Goal: Information Seeking & Learning: Learn about a topic

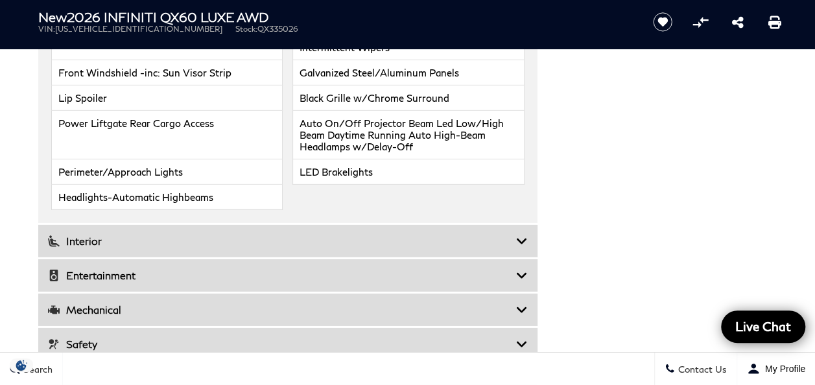
scroll to position [1946, 0]
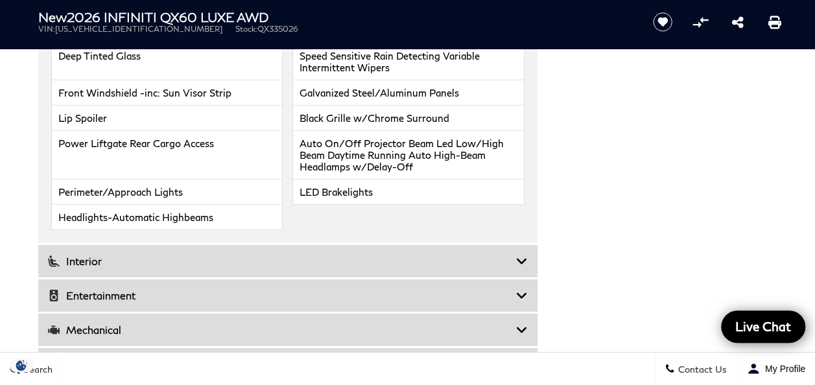
click at [518, 255] on icon at bounding box center [522, 261] width 12 height 13
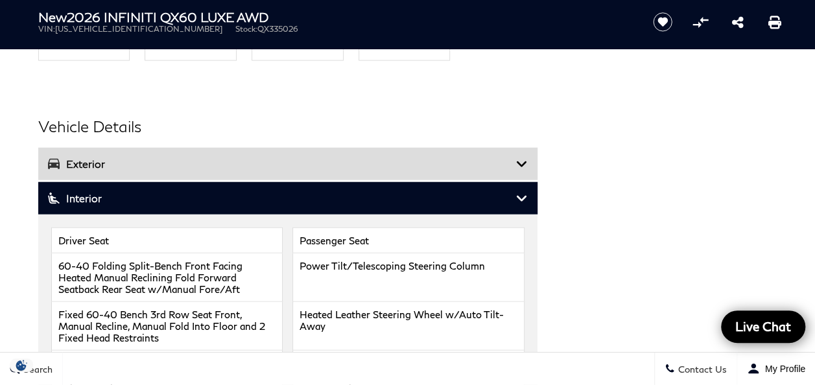
scroll to position [1492, 0]
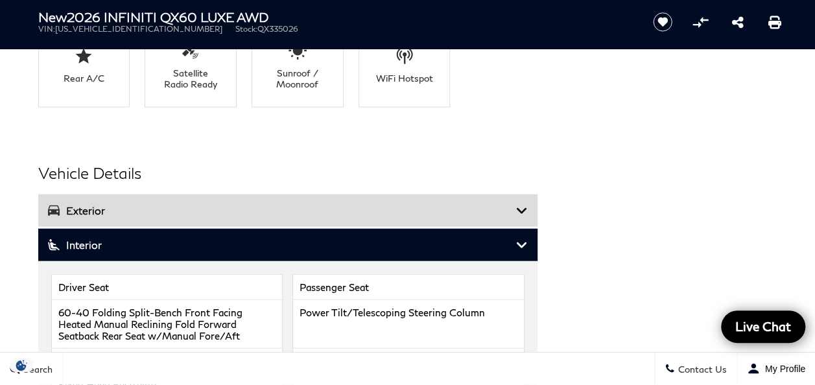
click at [523, 243] on icon at bounding box center [522, 245] width 12 height 13
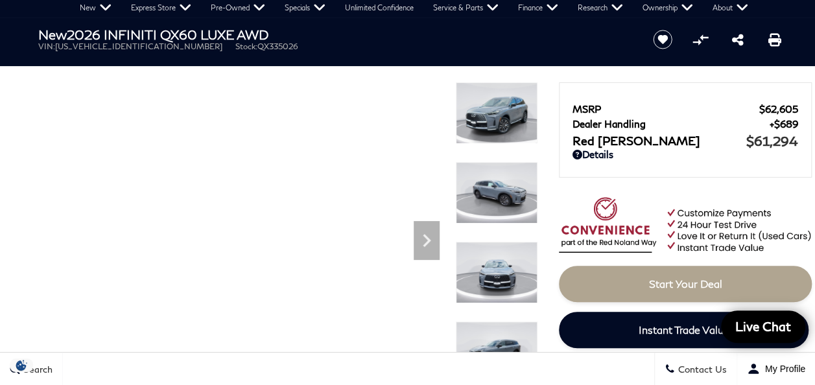
scroll to position [0, 0]
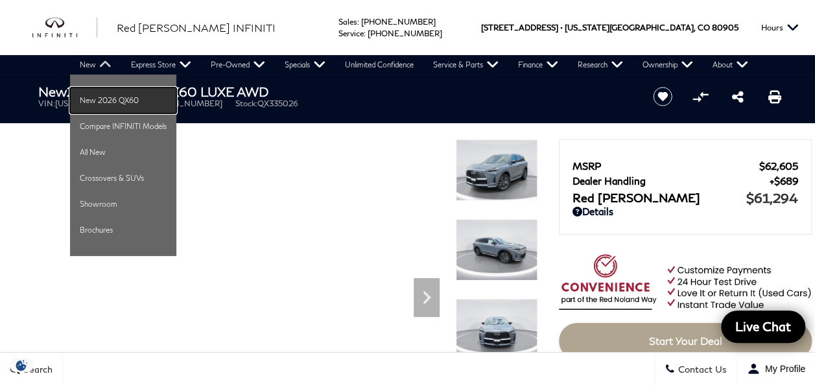
click at [116, 104] on link "New 2026 QX60" at bounding box center [123, 101] width 106 height 26
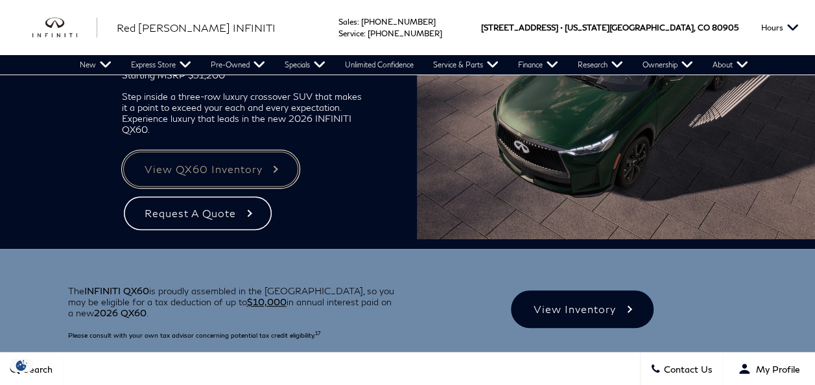
click at [269, 170] on link "View QX60 Inventory" at bounding box center [211, 169] width 178 height 38
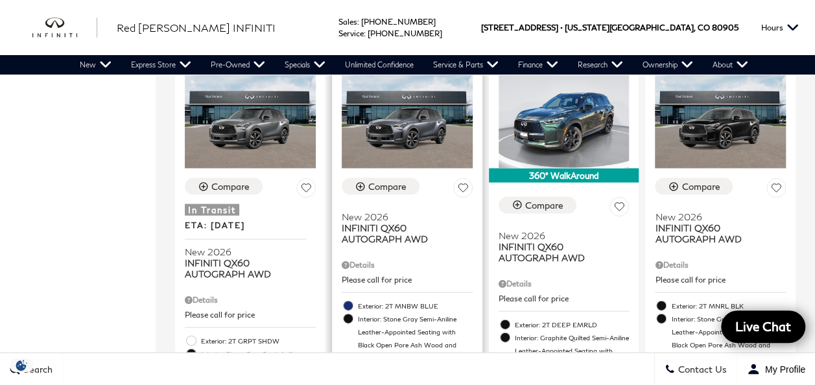
scroll to position [1297, 0]
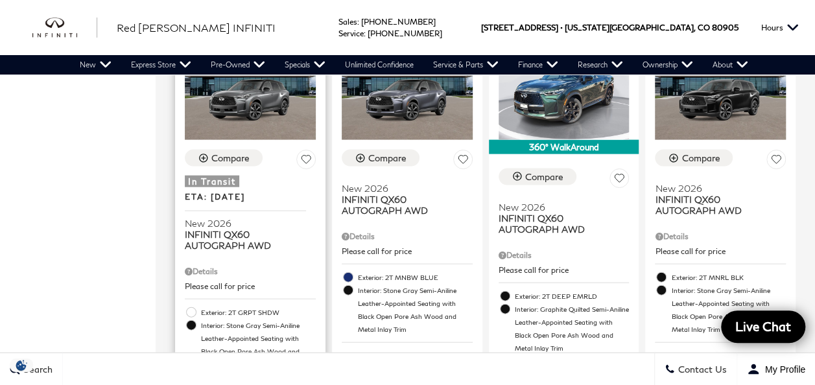
click at [269, 278] on div "Please call for price Disclaimer: Dealer Handling included in all sale pricing …" at bounding box center [250, 285] width 131 height 15
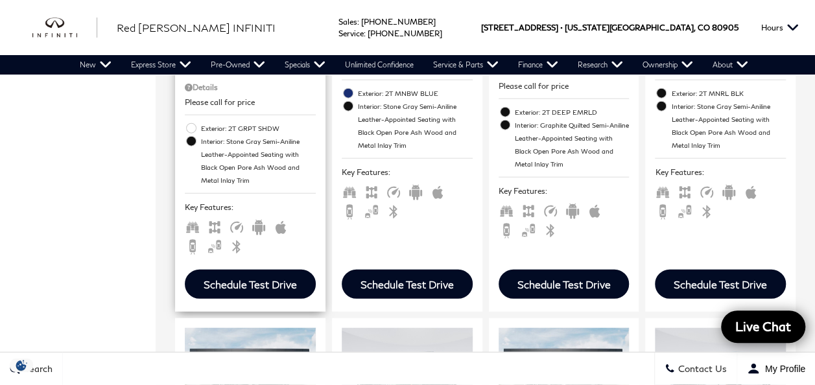
scroll to position [1492, 0]
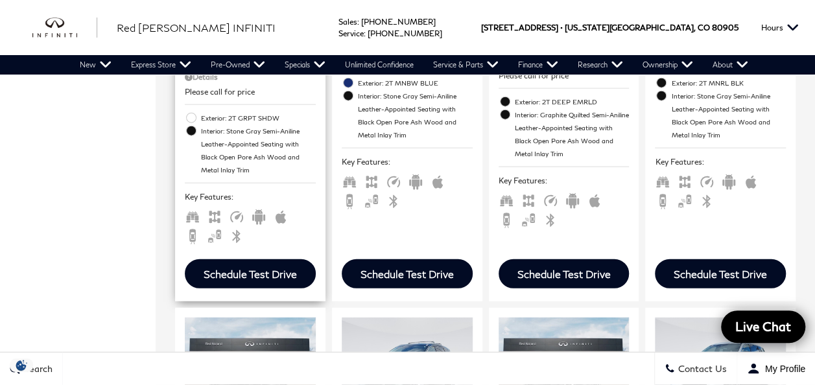
click at [270, 125] on span "Interior: Stone Gray Semi-Aniline Leather-Appointed Seating with Black Open Por…" at bounding box center [258, 151] width 115 height 52
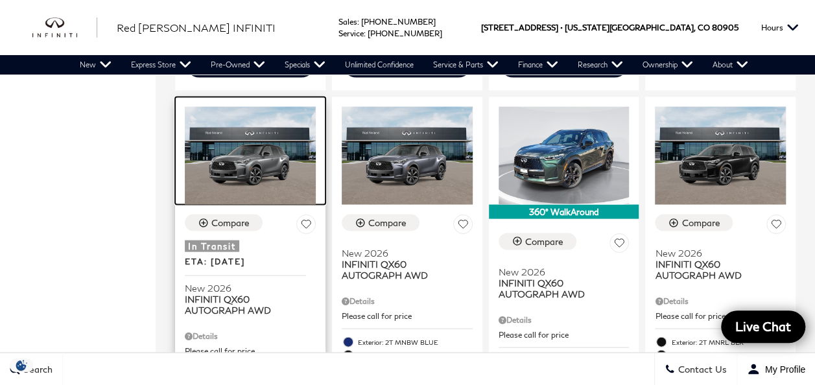
click at [248, 143] on img at bounding box center [250, 156] width 131 height 98
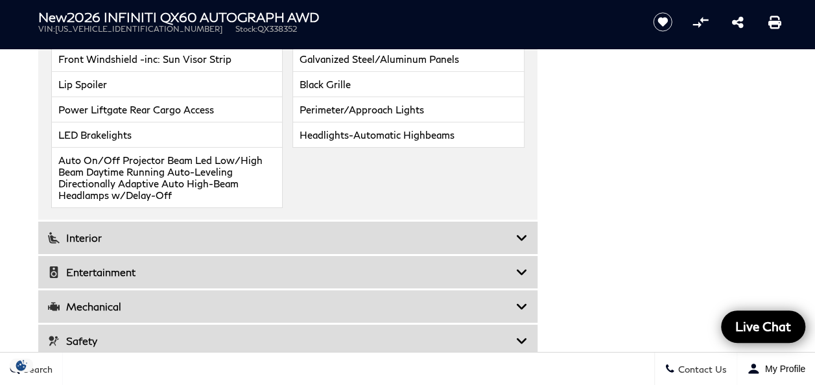
scroll to position [2141, 0]
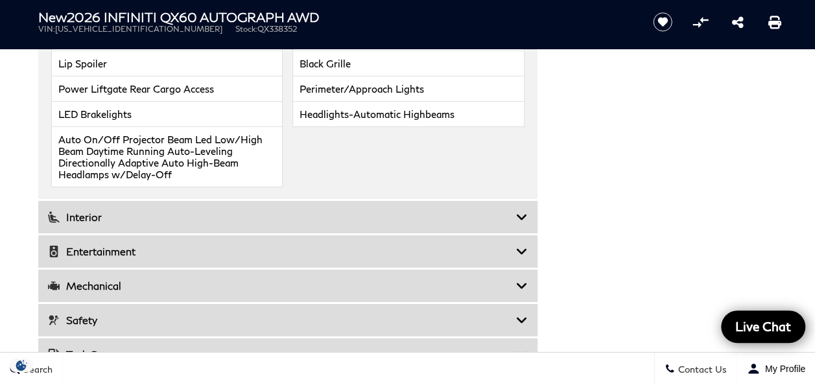
click at [524, 245] on icon at bounding box center [522, 251] width 12 height 13
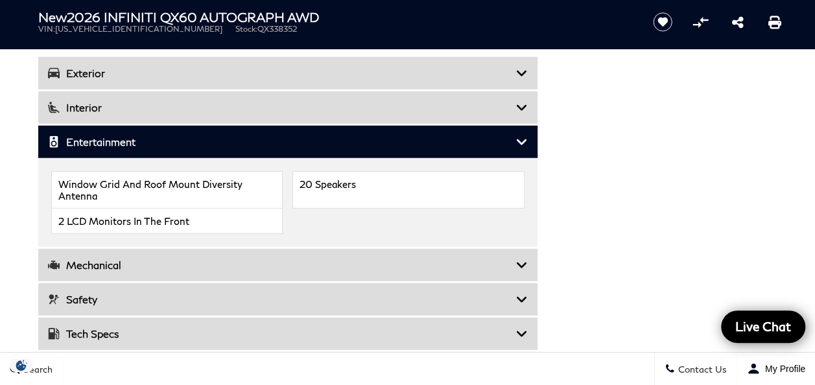
scroll to position [1816, 0]
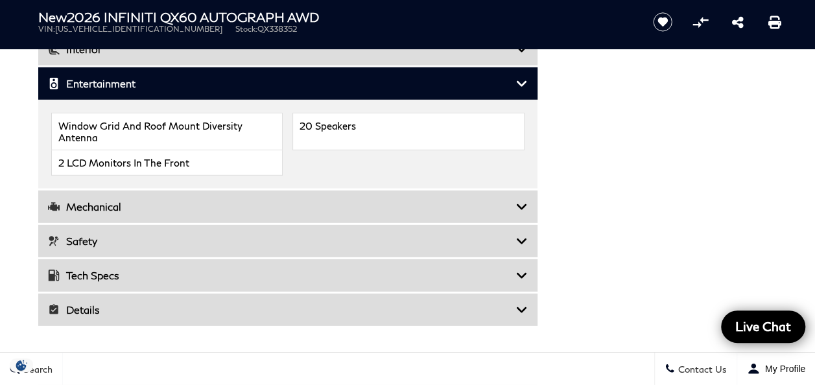
click at [518, 204] on icon at bounding box center [522, 206] width 12 height 13
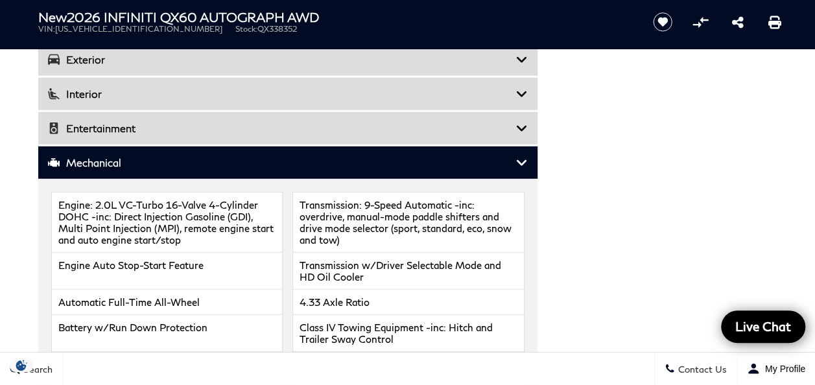
scroll to position [1687, 0]
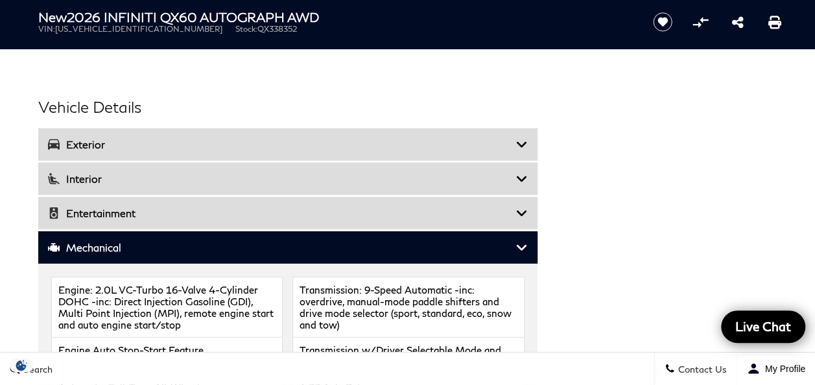
click at [522, 241] on icon at bounding box center [522, 247] width 12 height 13
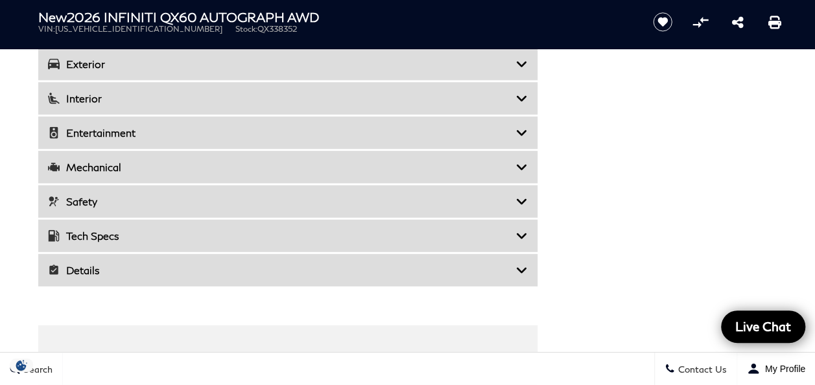
scroll to position [1816, 0]
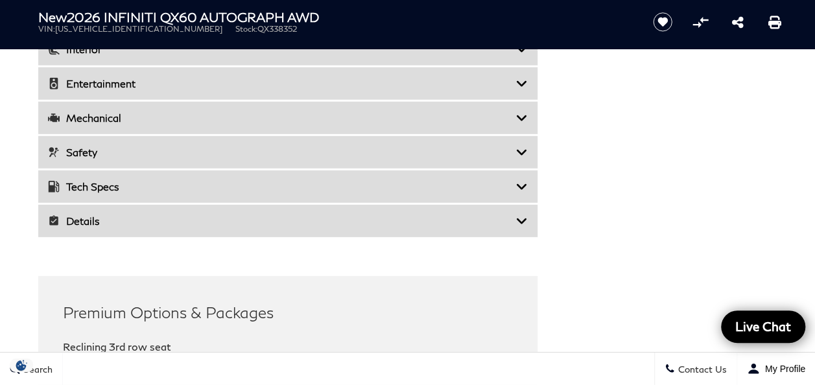
click at [522, 148] on icon at bounding box center [522, 152] width 12 height 13
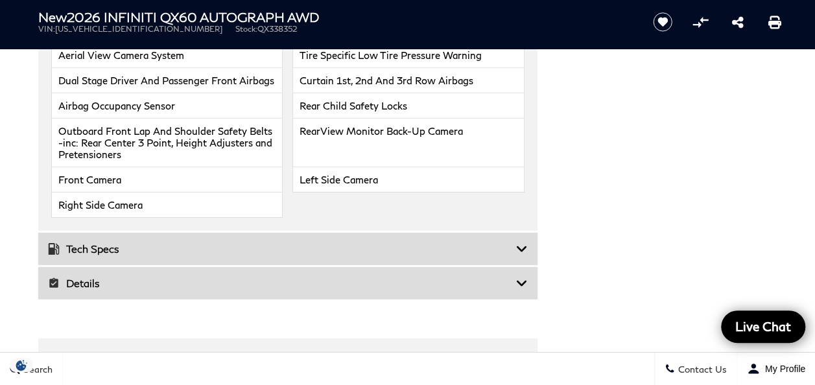
scroll to position [2076, 0]
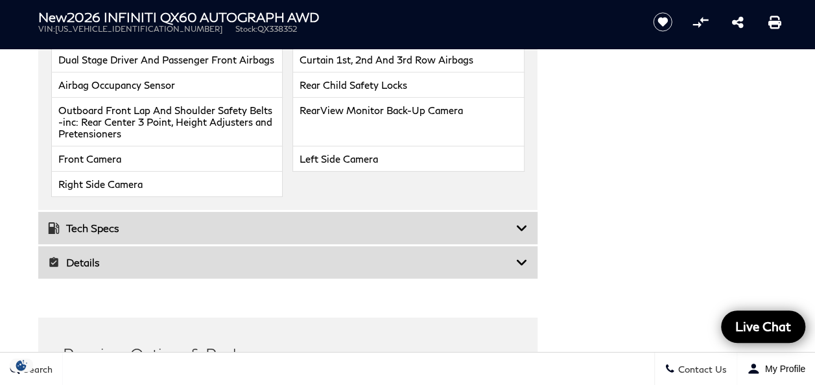
click at [516, 222] on icon at bounding box center [522, 228] width 12 height 13
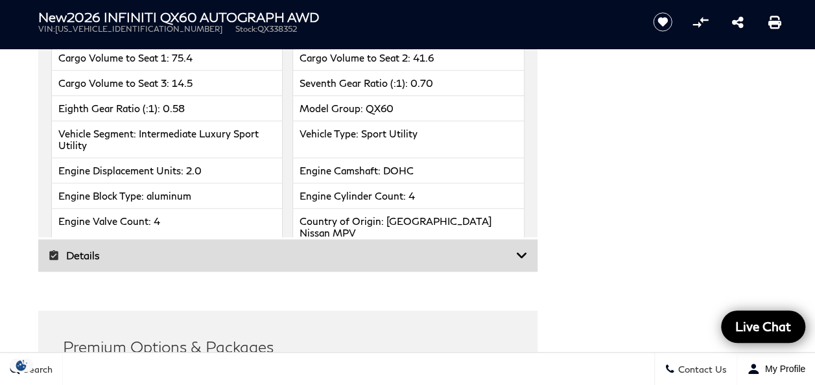
scroll to position [3114, 0]
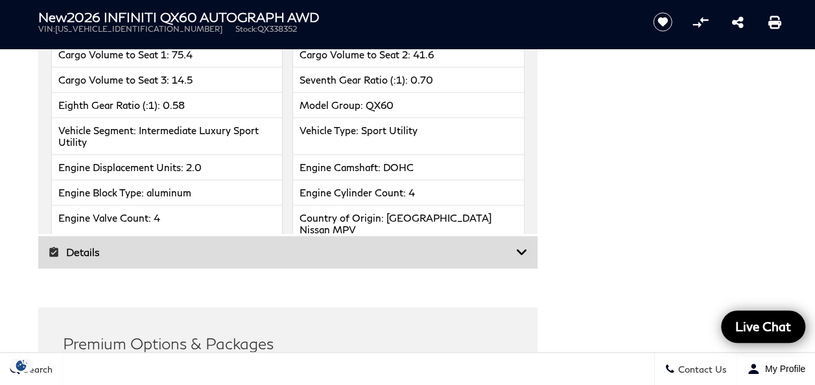
click at [529, 236] on div "Details" at bounding box center [287, 252] width 499 height 32
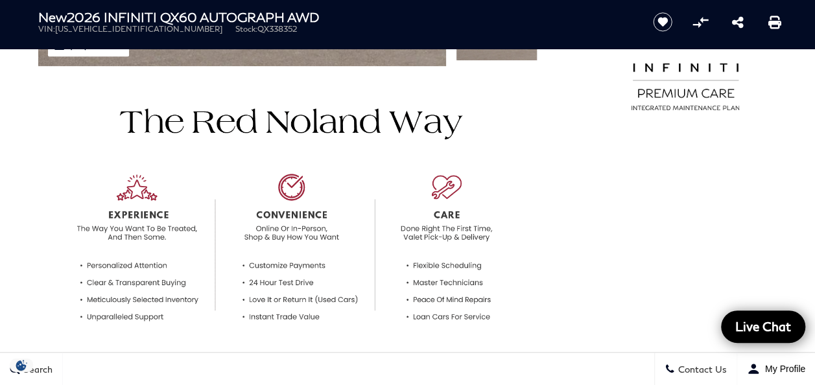
scroll to position [65, 0]
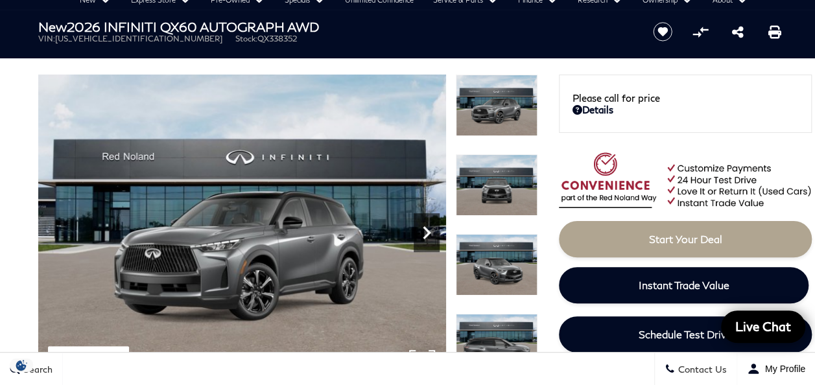
click at [424, 228] on icon "Next" at bounding box center [427, 232] width 8 height 13
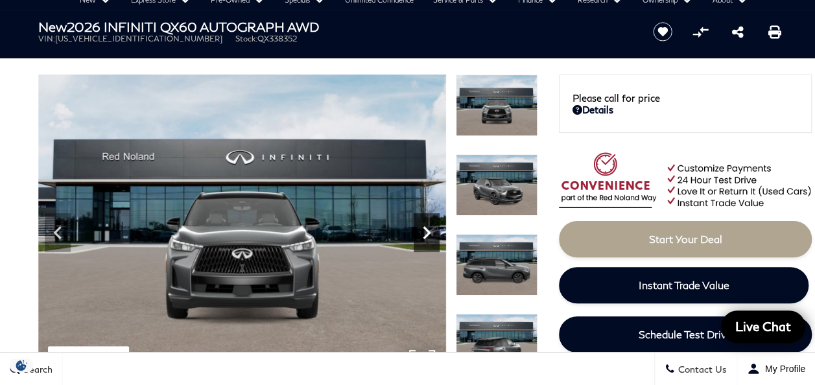
click at [424, 228] on icon "Next" at bounding box center [427, 232] width 8 height 13
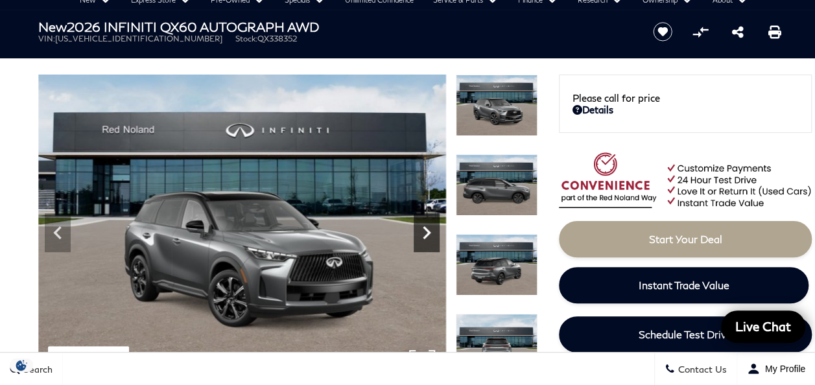
click at [424, 228] on icon "Next" at bounding box center [427, 232] width 8 height 13
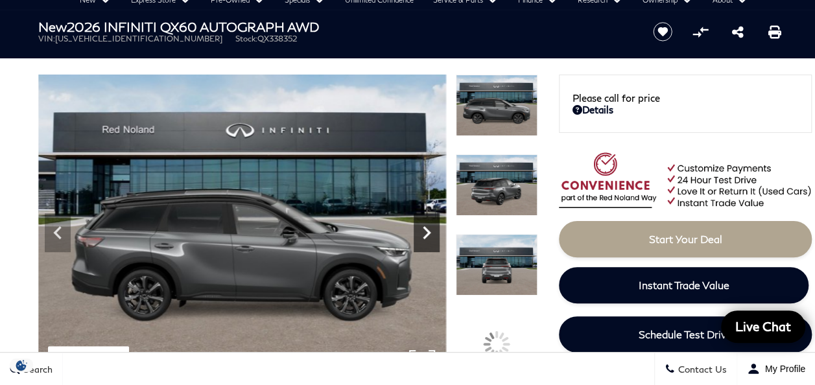
click at [426, 229] on icon "Next" at bounding box center [427, 232] width 8 height 13
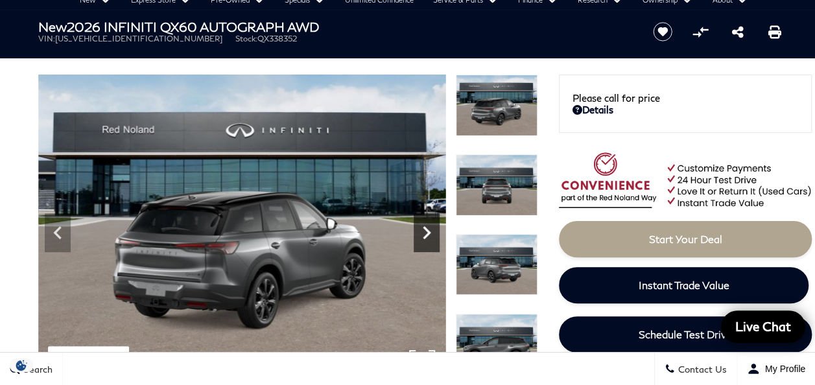
click at [426, 229] on icon "Next" at bounding box center [427, 232] width 8 height 13
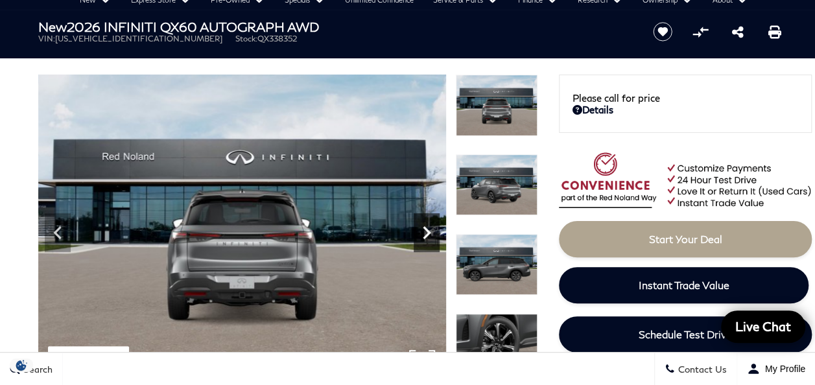
click at [426, 229] on icon "Next" at bounding box center [427, 232] width 8 height 13
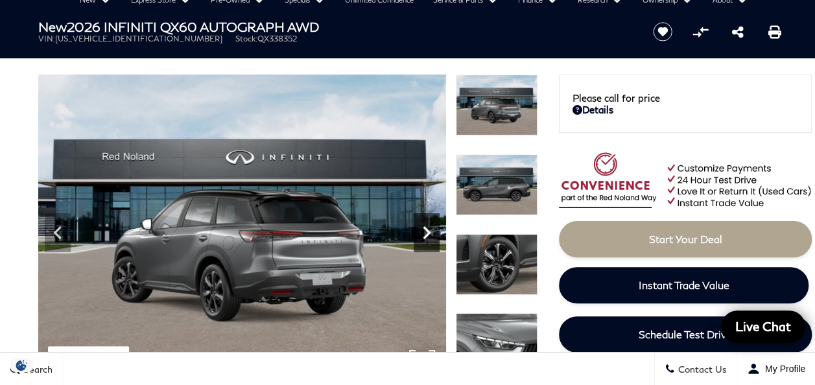
click at [426, 229] on icon "Next" at bounding box center [427, 232] width 8 height 13
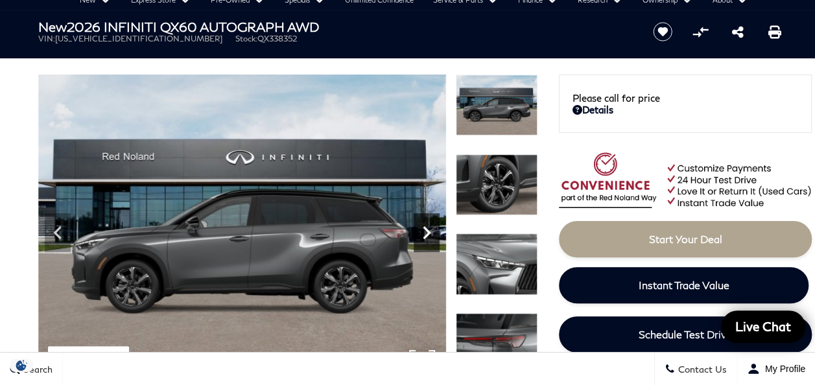
click at [426, 229] on icon "Next" at bounding box center [427, 232] width 8 height 13
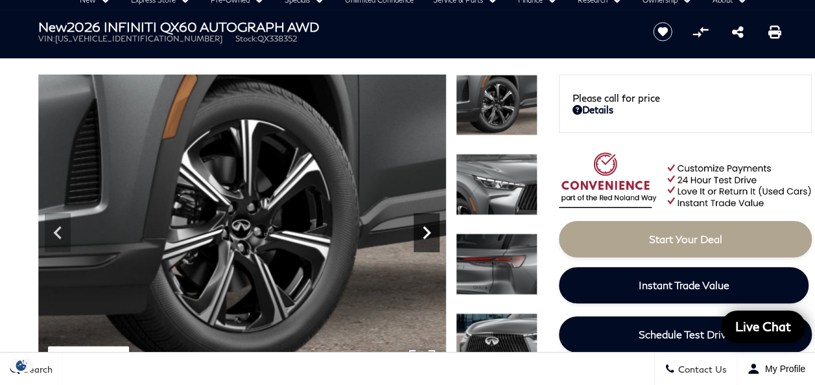
click at [426, 229] on icon "Next" at bounding box center [427, 232] width 8 height 13
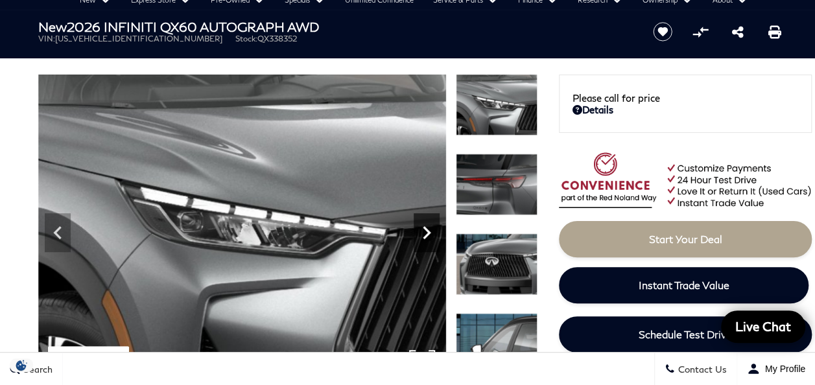
click at [426, 229] on icon "Next" at bounding box center [427, 232] width 8 height 13
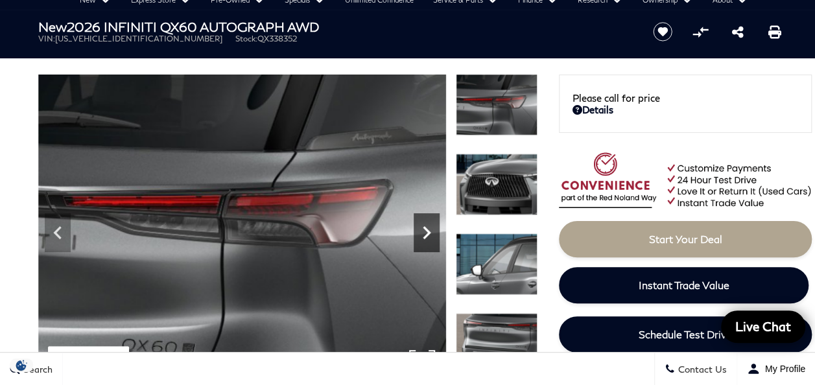
click at [426, 229] on icon "Next" at bounding box center [427, 232] width 8 height 13
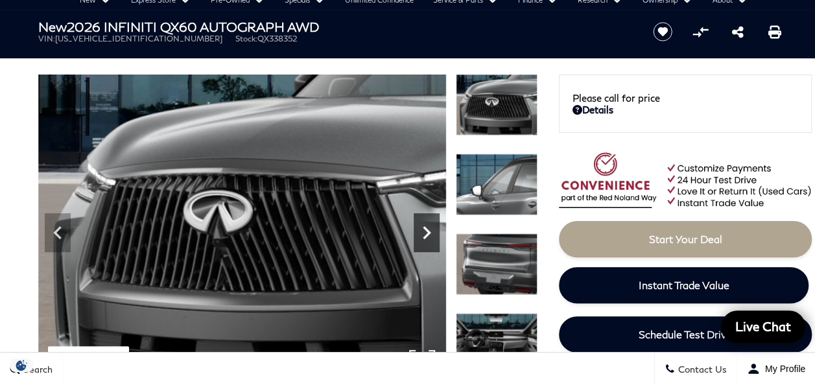
click at [426, 229] on icon "Next" at bounding box center [427, 232] width 8 height 13
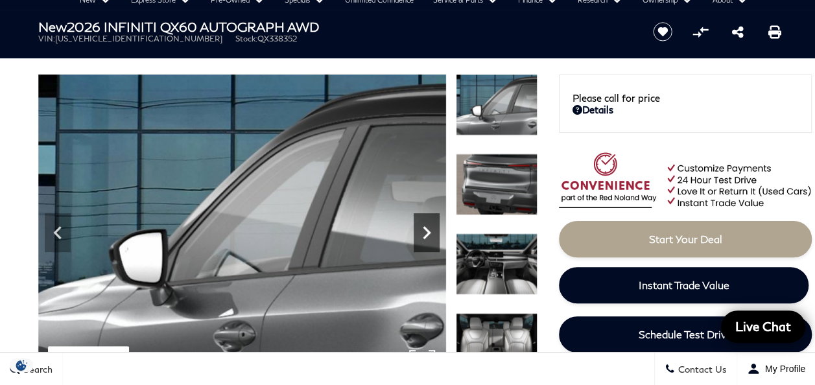
click at [426, 229] on icon "Next" at bounding box center [427, 232] width 8 height 13
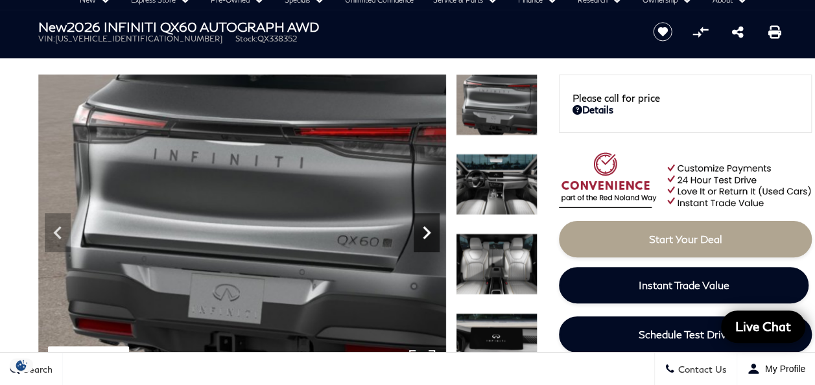
click at [426, 229] on icon "Next" at bounding box center [427, 232] width 8 height 13
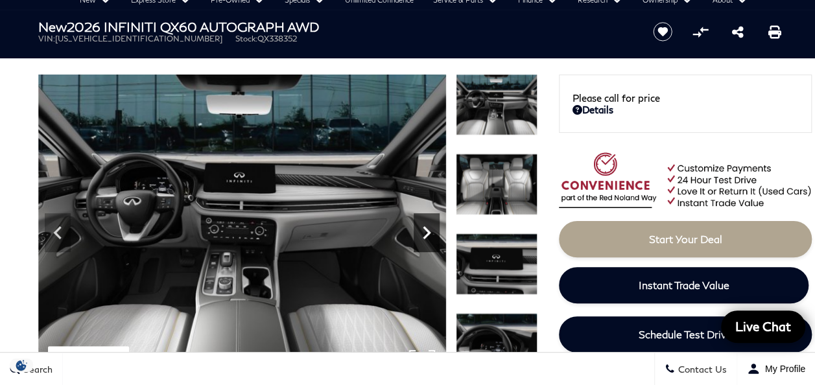
click at [426, 229] on icon "Next" at bounding box center [427, 232] width 8 height 13
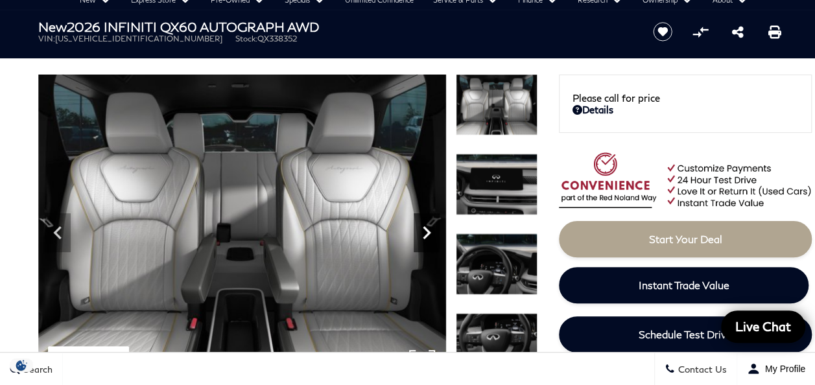
click at [426, 229] on icon "Next" at bounding box center [427, 232] width 8 height 13
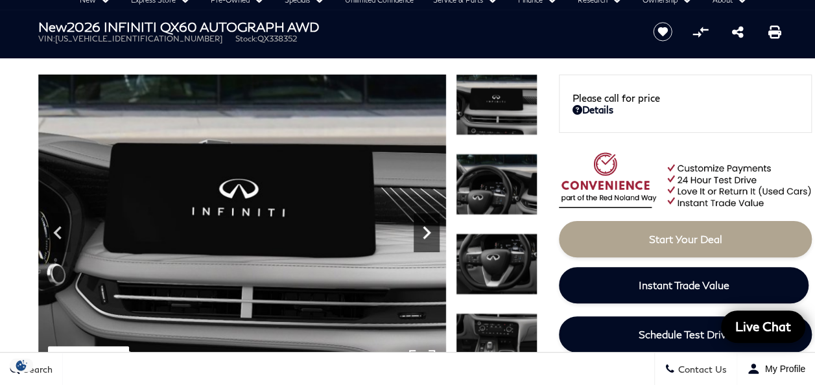
click at [426, 229] on icon "Next" at bounding box center [427, 232] width 8 height 13
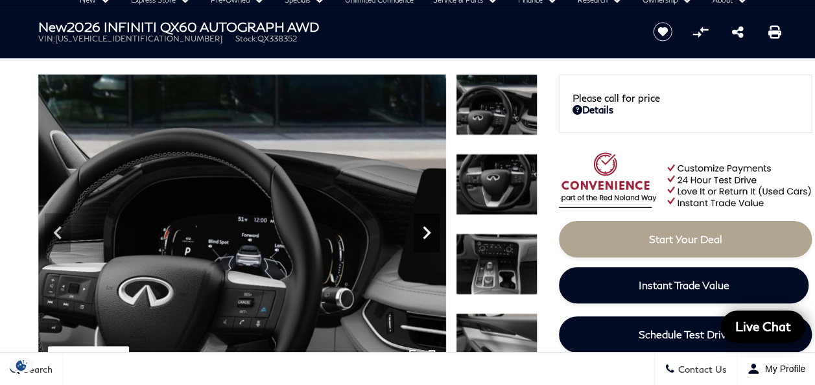
click at [426, 229] on icon "Next" at bounding box center [427, 232] width 8 height 13
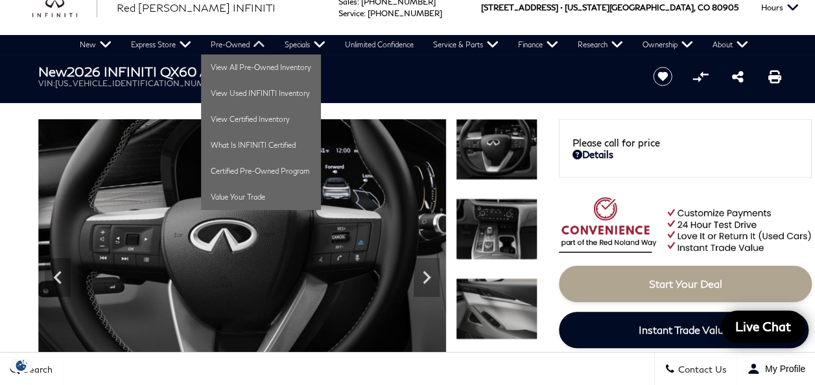
scroll to position [0, 0]
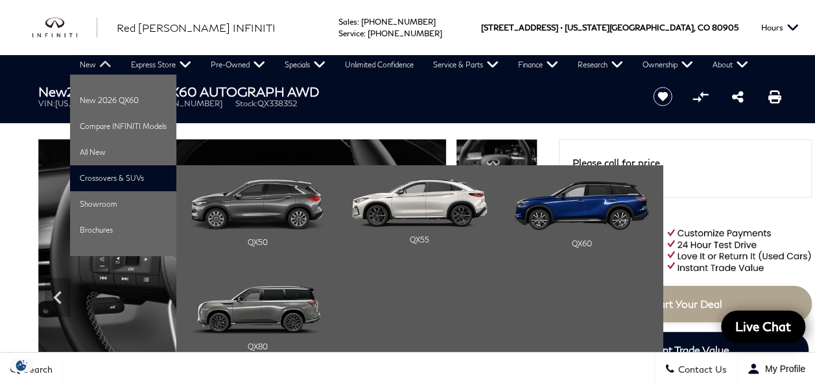
click at [105, 182] on li "Crossovers & SUVs QX50 QX55 QX60" at bounding box center [123, 178] width 106 height 26
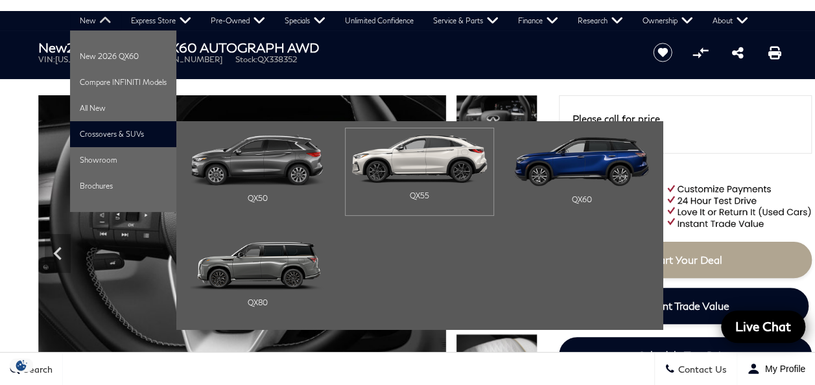
scroll to position [65, 0]
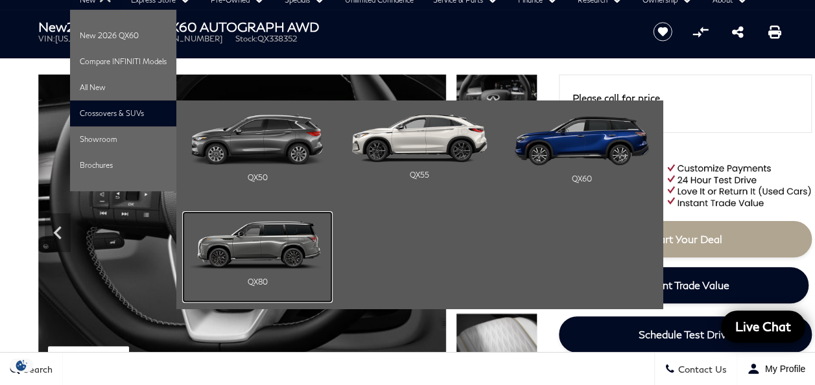
click at [270, 252] on img "Main Navigation" at bounding box center [257, 244] width 135 height 51
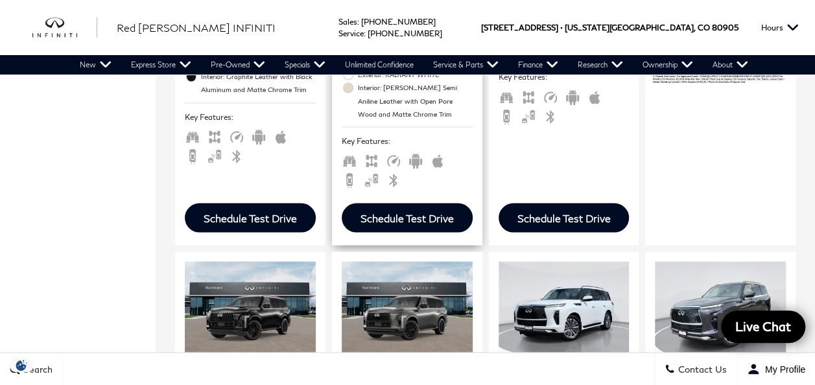
scroll to position [1233, 0]
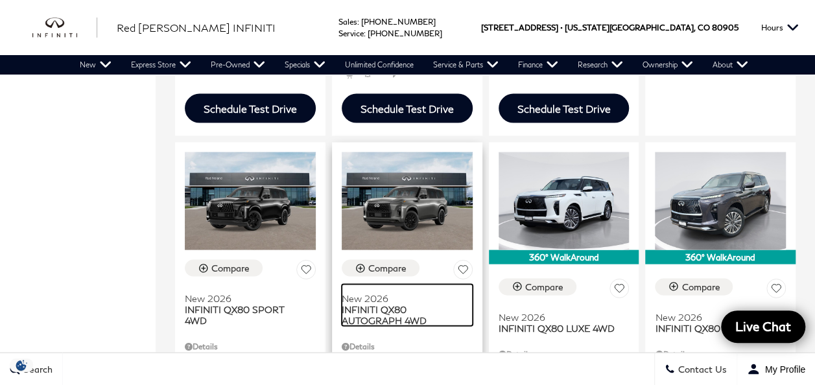
click at [388, 304] on span "INFINITI QX80 AUTOGRAPH 4WD" at bounding box center [402, 315] width 121 height 22
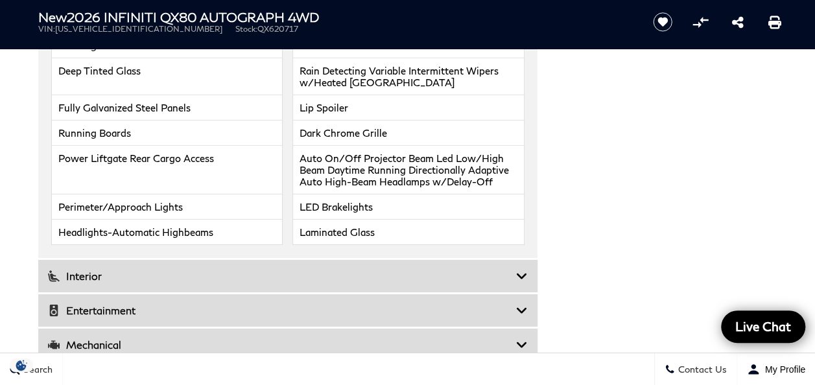
scroll to position [2076, 0]
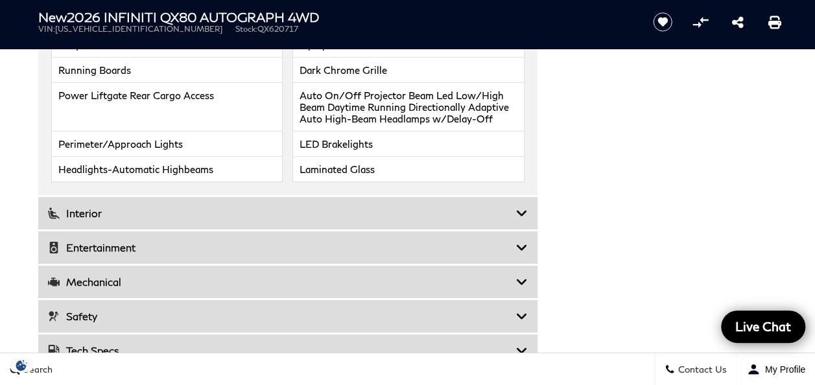
click at [520, 242] on icon at bounding box center [522, 247] width 12 height 13
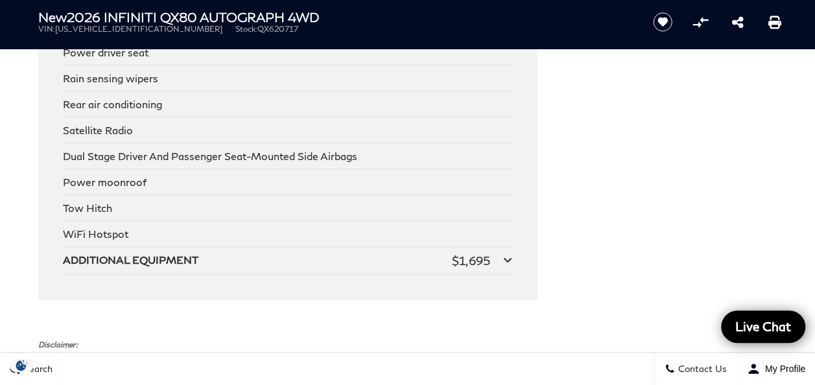
scroll to position [2660, 0]
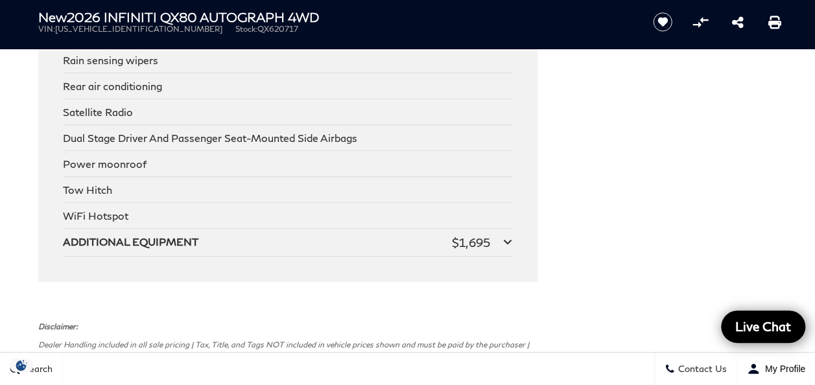
click at [507, 237] on icon at bounding box center [507, 242] width 9 height 10
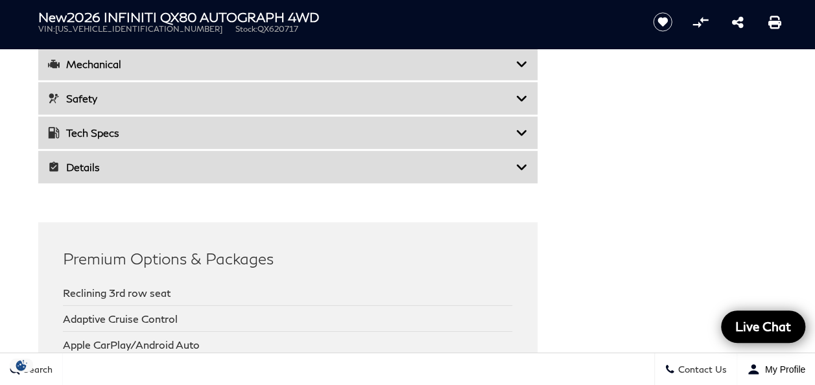
scroll to position [1946, 0]
click at [522, 162] on icon at bounding box center [522, 168] width 12 height 13
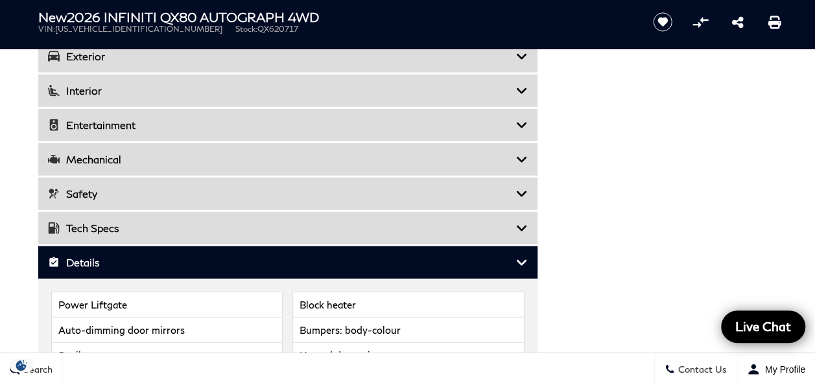
scroll to position [1687, 0]
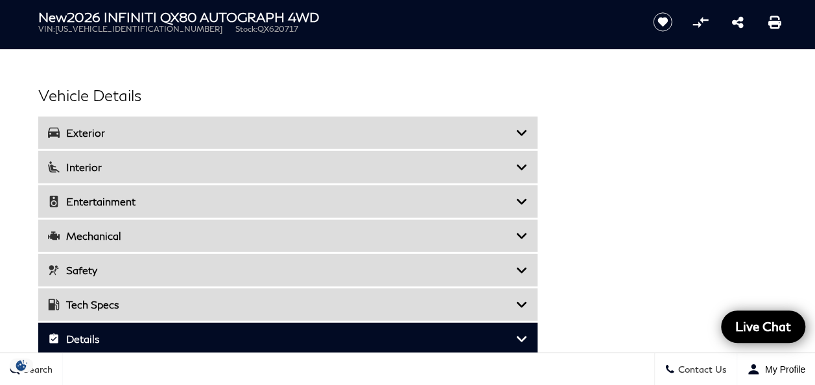
click at [520, 197] on icon at bounding box center [522, 201] width 12 height 13
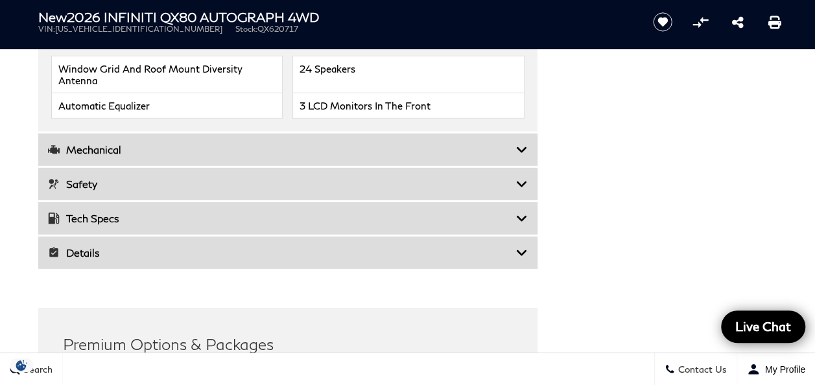
scroll to position [1881, 0]
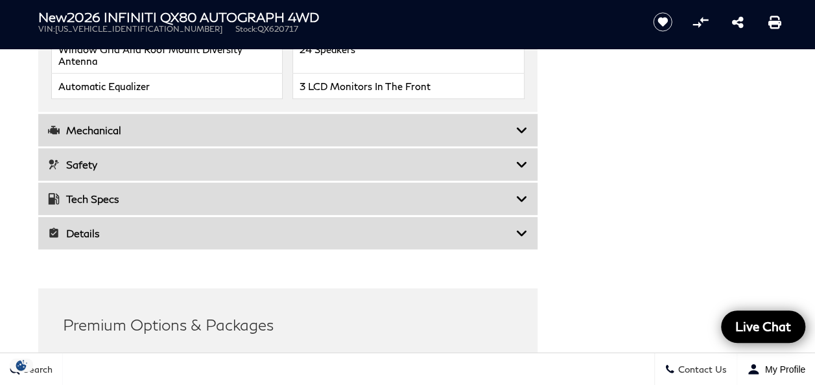
click at [524, 126] on icon at bounding box center [522, 130] width 12 height 13
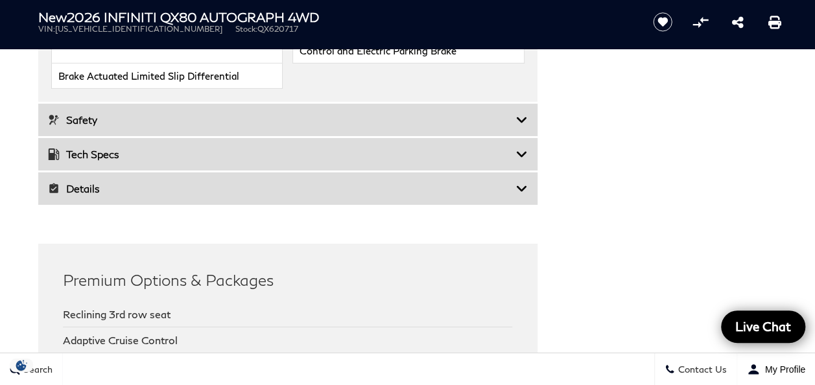
scroll to position [2206, 0]
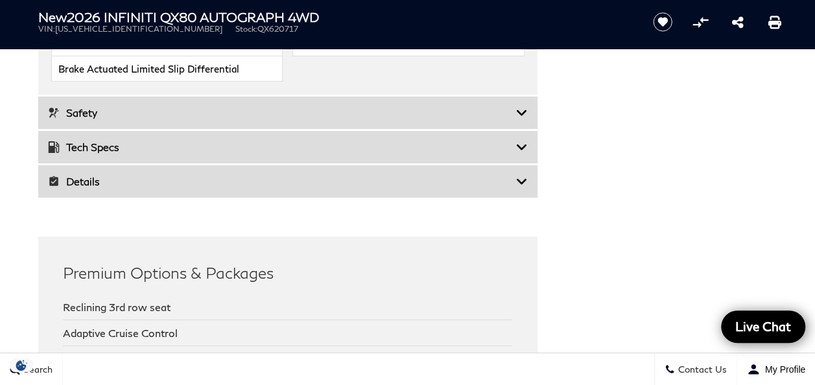
click at [524, 141] on icon at bounding box center [522, 147] width 12 height 13
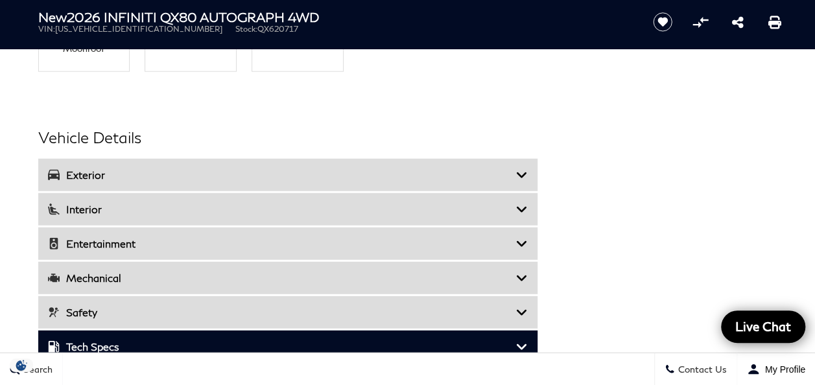
scroll to position [1557, 0]
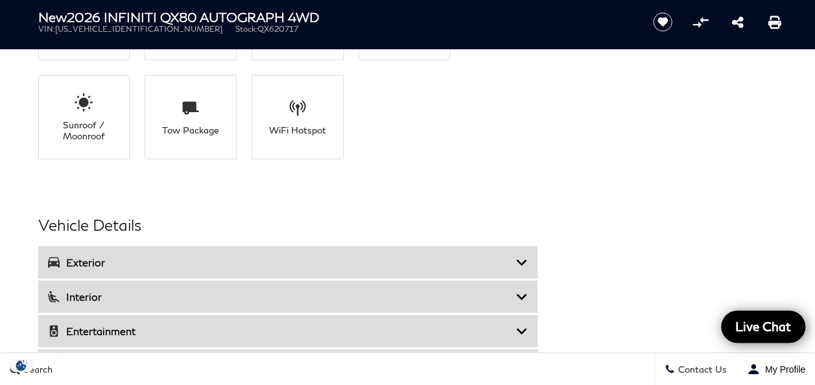
click at [521, 291] on icon at bounding box center [522, 297] width 12 height 13
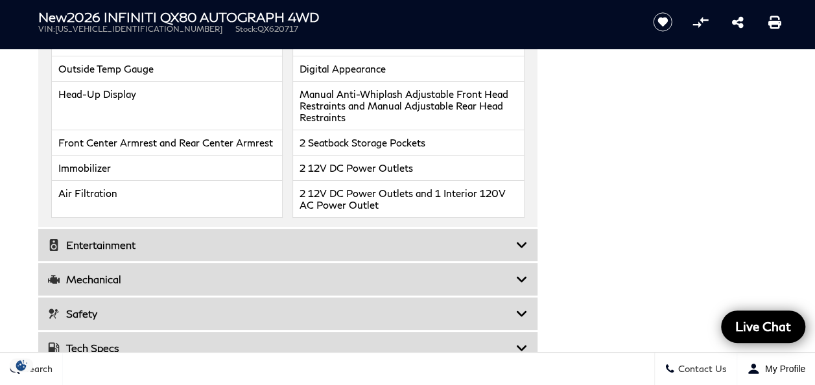
scroll to position [2530, 0]
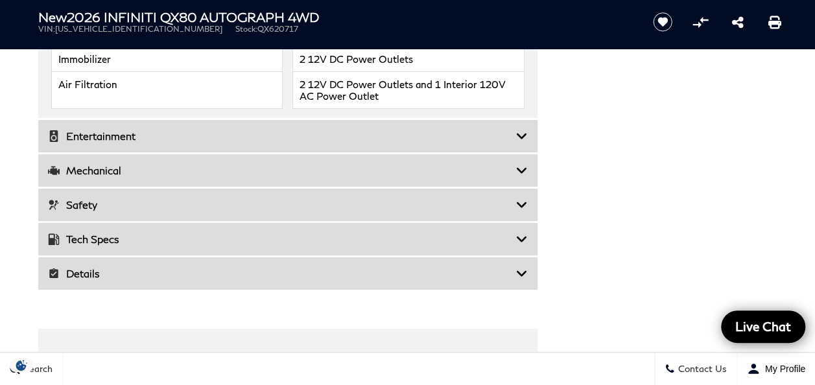
click at [522, 198] on icon at bounding box center [522, 204] width 12 height 13
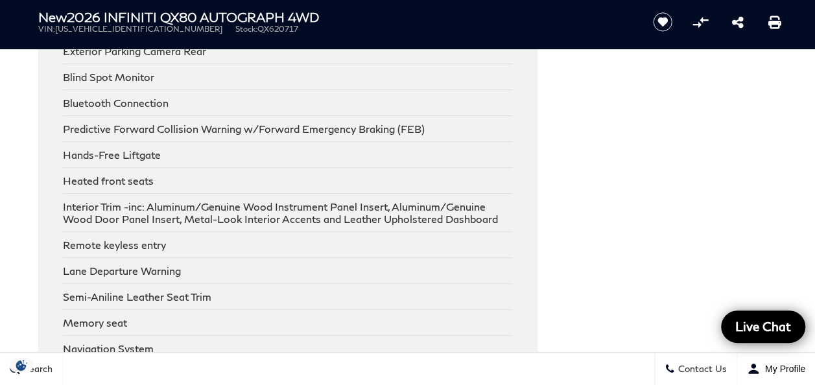
scroll to position [2660, 0]
